Goal: Task Accomplishment & Management: Use online tool/utility

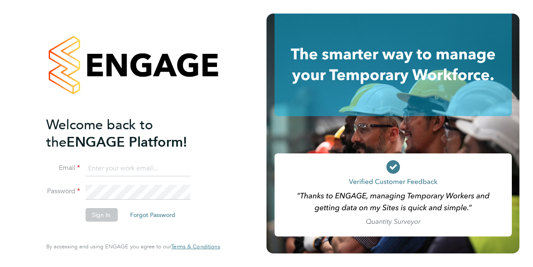
type input "[PERSON_NAME][EMAIL_ADDRESS][DOMAIN_NAME]"
click at [98, 214] on button "Sign In" at bounding box center [101, 215] width 32 height 14
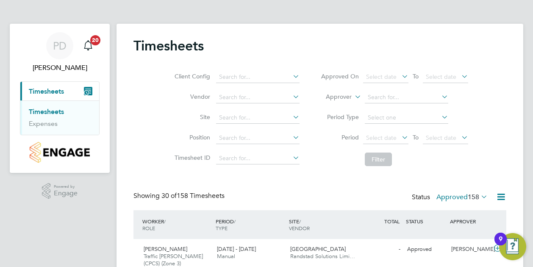
click at [479, 198] on icon at bounding box center [479, 197] width 0 height 12
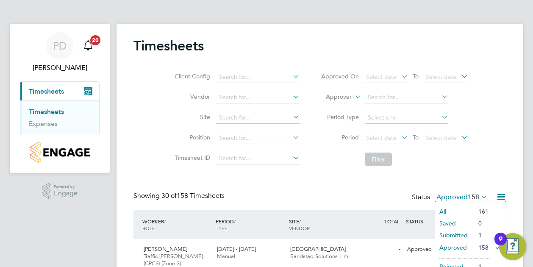
click at [460, 232] on li "Submitted" at bounding box center [454, 235] width 39 height 12
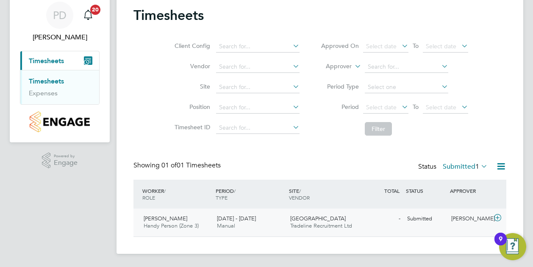
click at [497, 218] on icon at bounding box center [498, 217] width 11 height 7
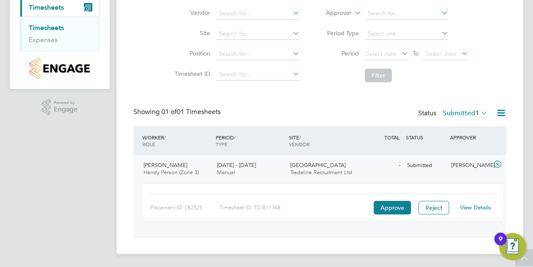
click at [479, 204] on link "View Details" at bounding box center [475, 207] width 31 height 7
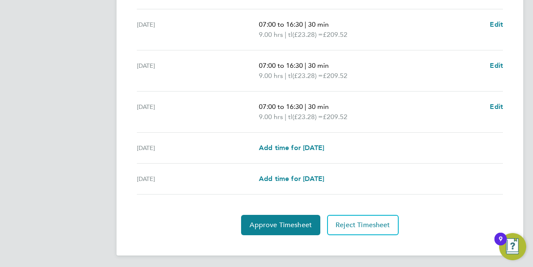
scroll to position [334, 0]
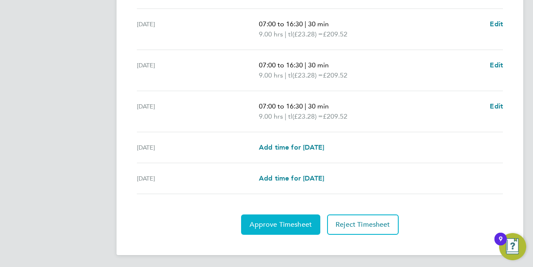
click at [289, 228] on button "Approve Timesheet" at bounding box center [280, 224] width 79 height 20
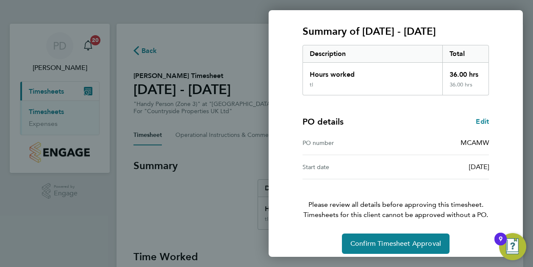
scroll to position [114, 0]
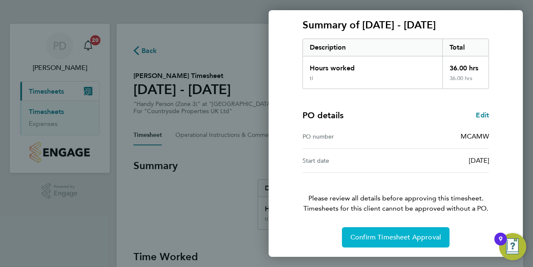
click at [409, 236] on span "Confirm Timesheet Approval" at bounding box center [396, 237] width 91 height 8
